Goal: Find specific page/section

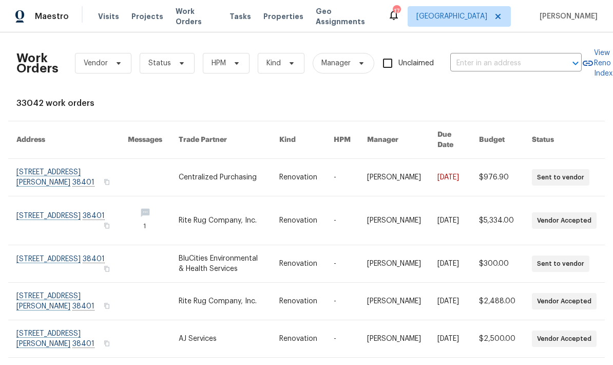
click at [469, 70] on input "text" at bounding box center [501, 63] width 103 height 16
type input "138 wat"
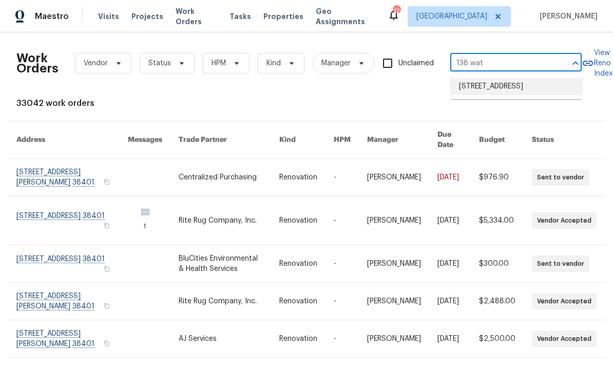
click at [474, 89] on li "[STREET_ADDRESS]" at bounding box center [516, 86] width 131 height 17
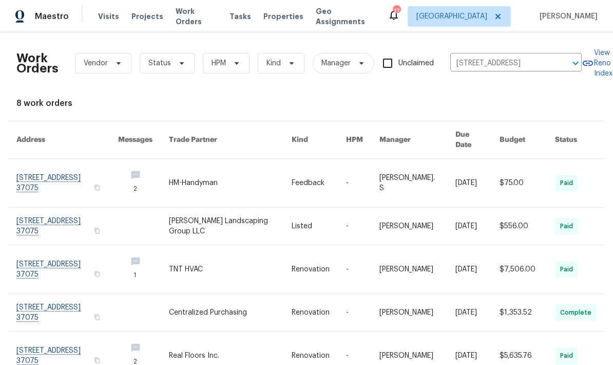
click at [250, 170] on link at bounding box center [230, 183] width 123 height 48
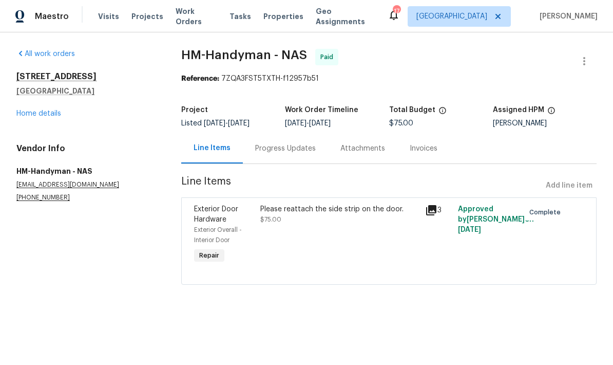
click at [35, 111] on link "Home details" at bounding box center [38, 113] width 45 height 7
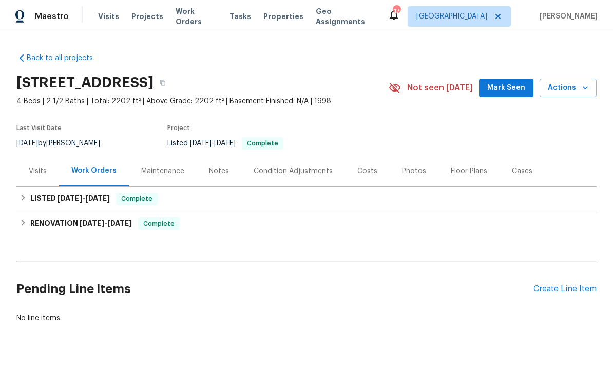
click at [159, 174] on div "Maintenance" at bounding box center [162, 171] width 43 height 10
